Goal: Task Accomplishment & Management: Manage account settings

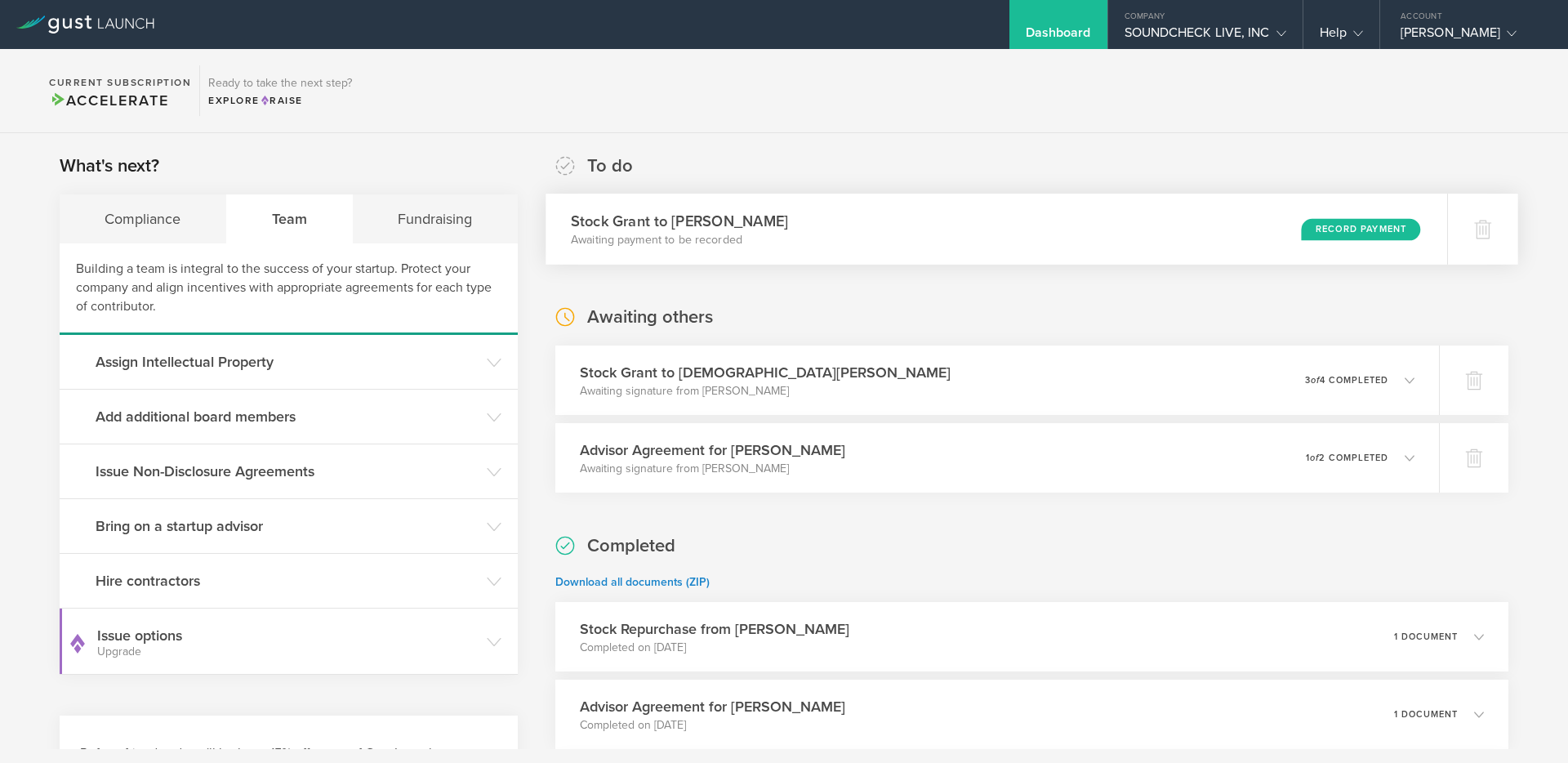
click at [1336, 217] on div "Stock Grant to Nathanael Villegas Awaiting payment to be recorded Record Payment" at bounding box center [996, 228] width 902 height 71
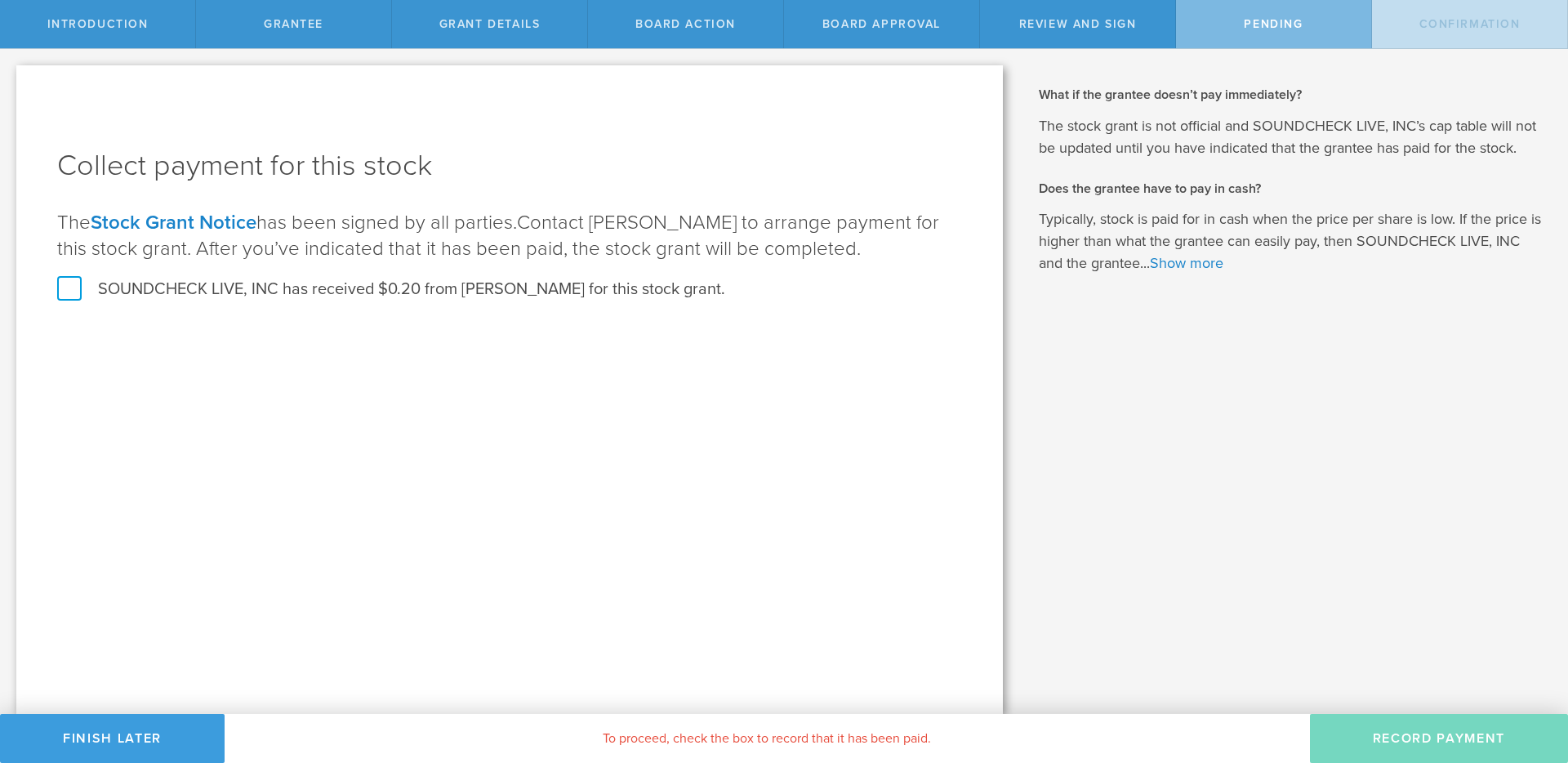
click at [450, 287] on label "SOUNDCHECK LIVE, INC has received $0.20 from Nathanael Villegas for this stock …" at bounding box center [391, 290] width 668 height 22
click at [0, 0] on input "SOUNDCHECK LIVE, INC has received $0.20 from Nathanael Villegas for this stock …" at bounding box center [0, 0] width 0 height 0
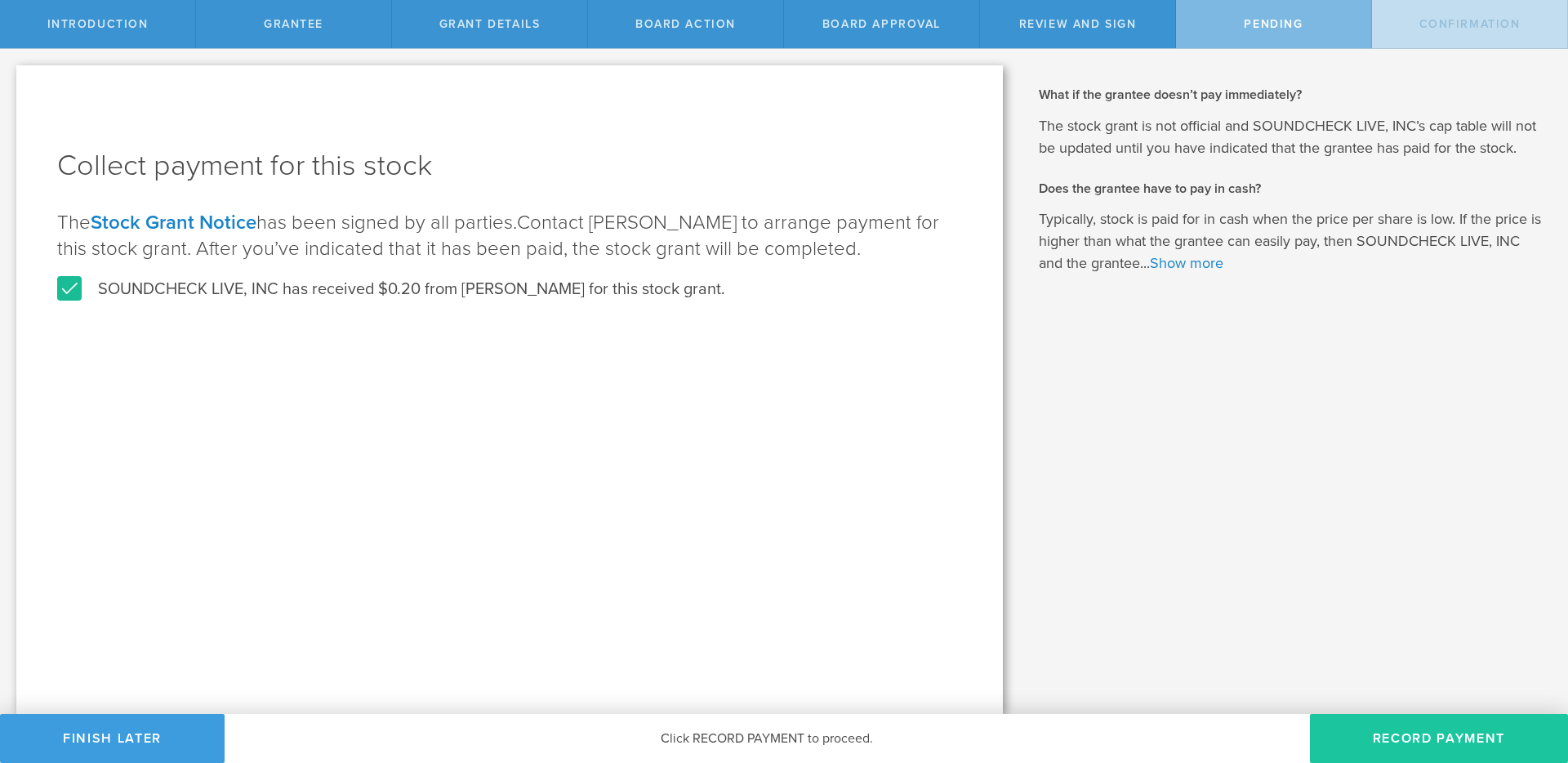
click at [1429, 730] on button "Record Payment" at bounding box center [1439, 739] width 258 height 49
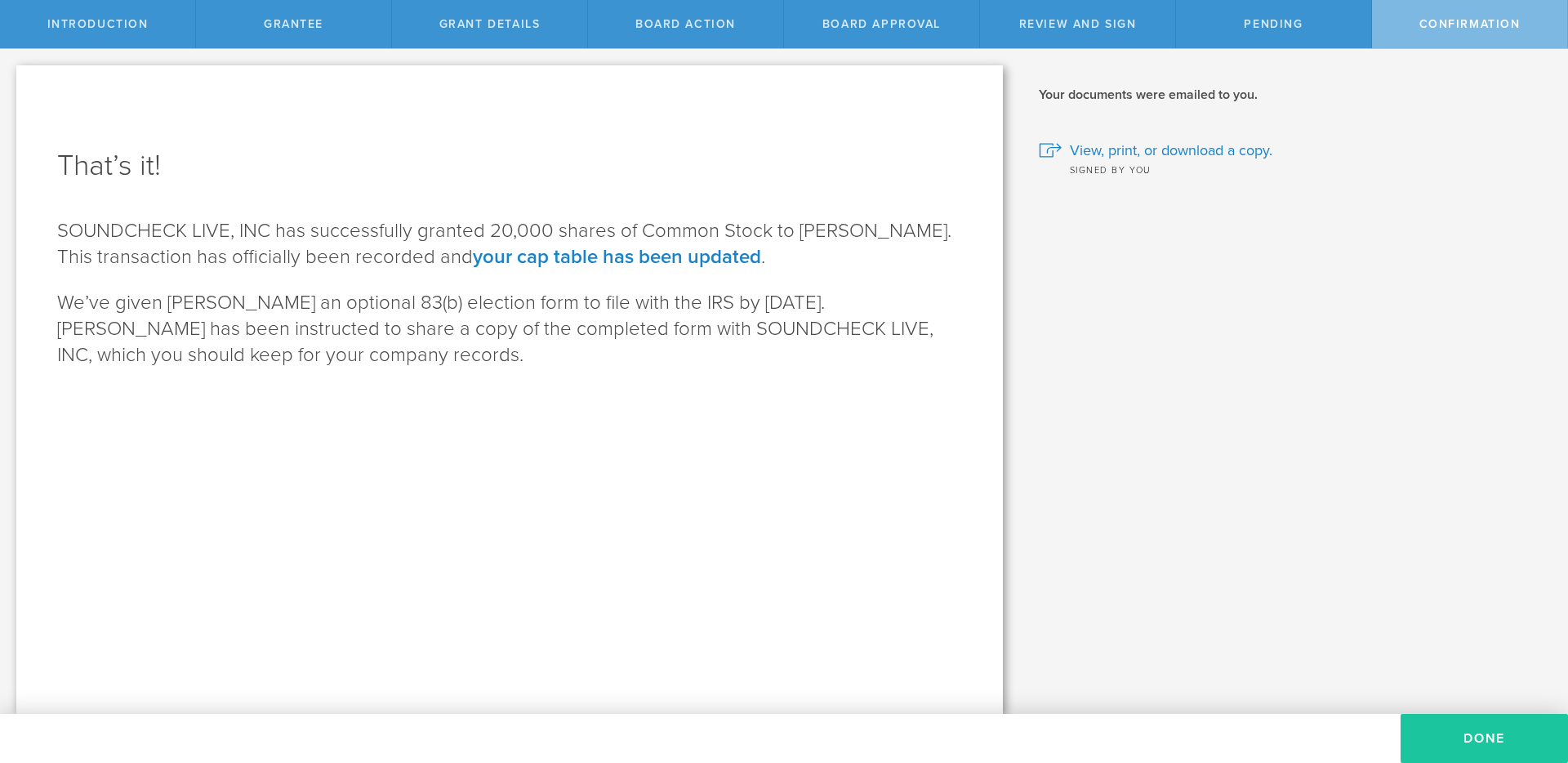
click at [1466, 730] on button "Done" at bounding box center [1484, 739] width 167 height 49
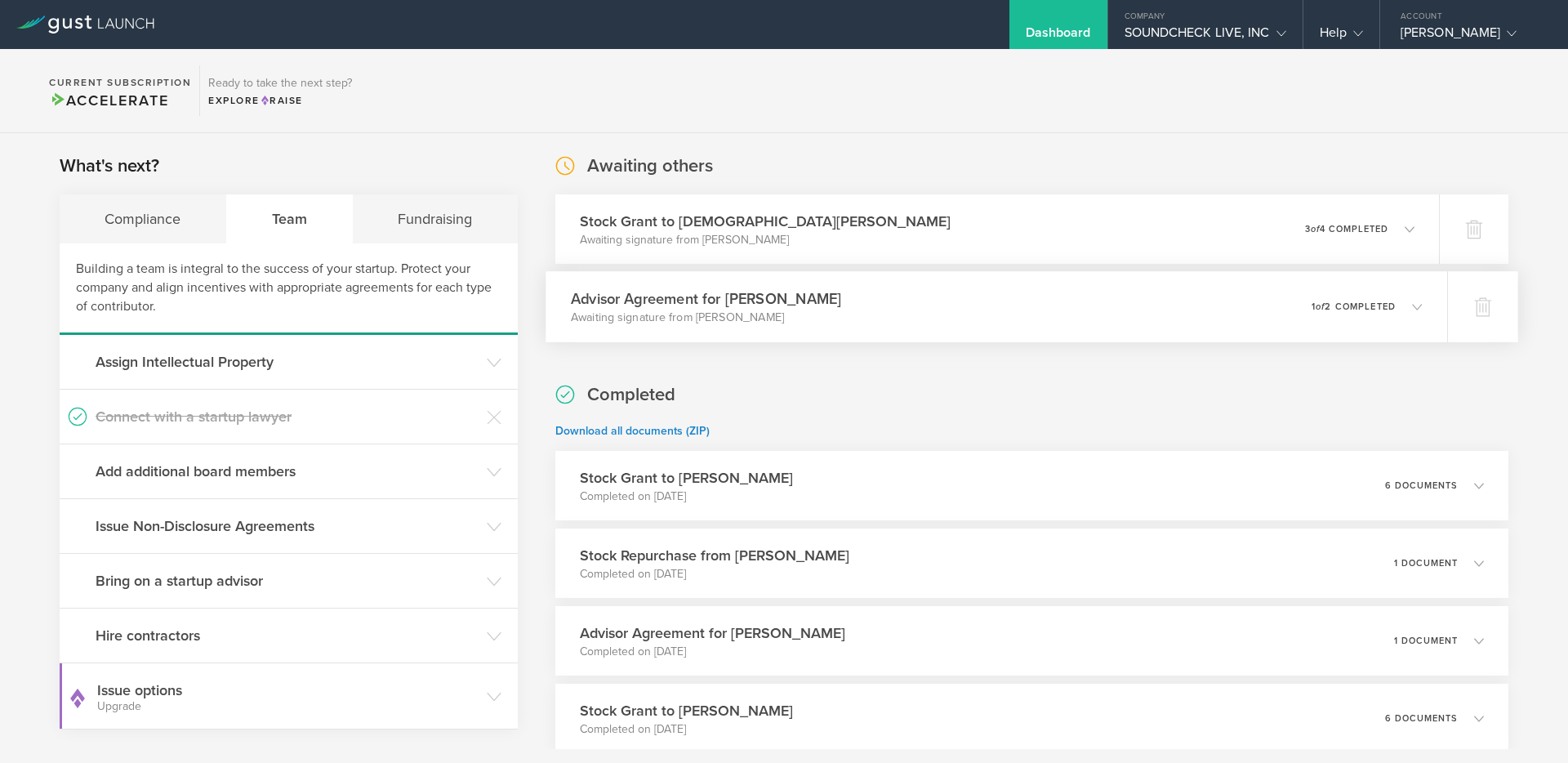
click at [1351, 304] on p "1 of 2 completed" at bounding box center [1353, 307] width 84 height 9
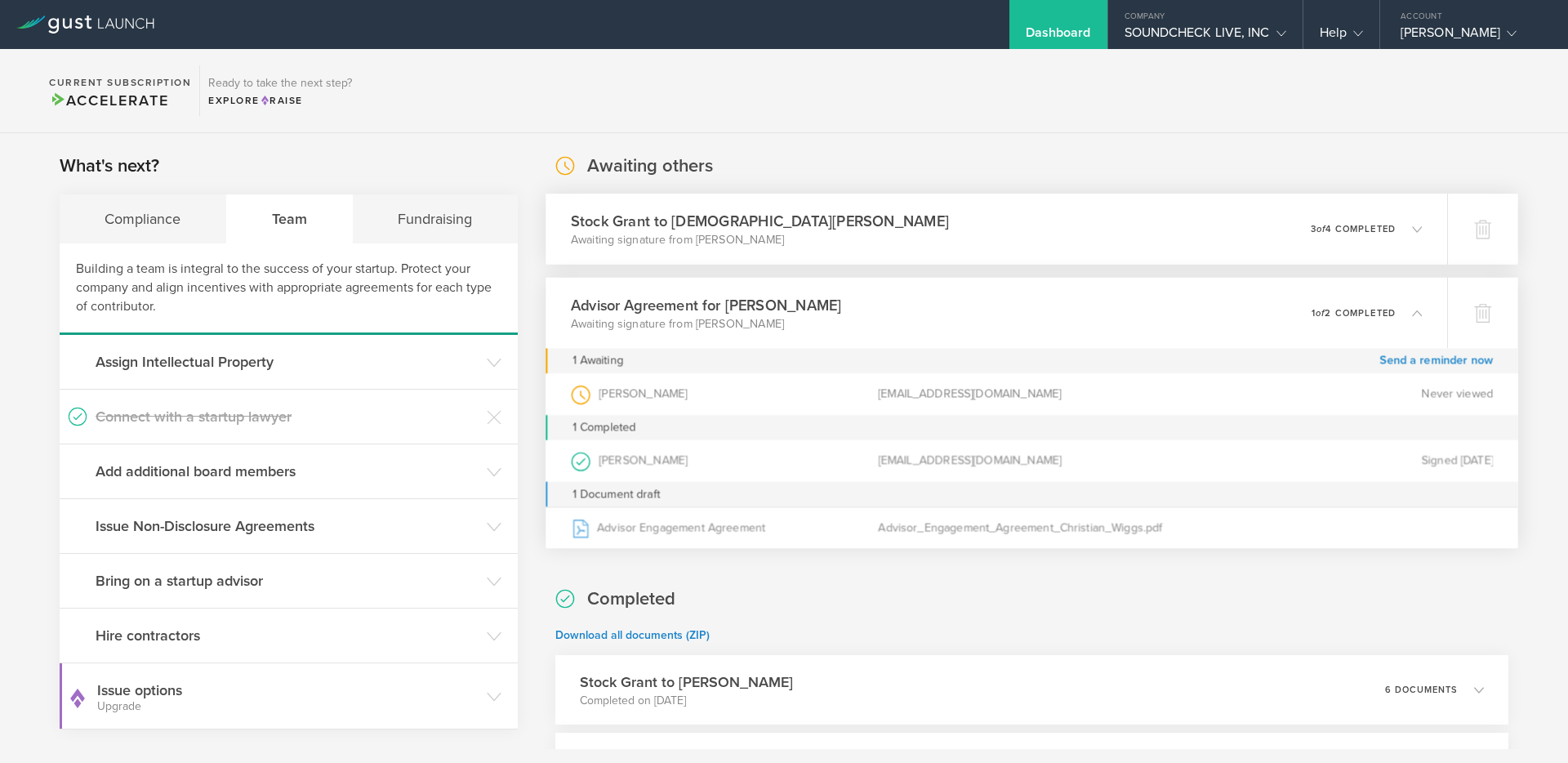
click at [1324, 232] on p "3 of 4 completed" at bounding box center [1353, 229] width 85 height 9
